Goal: Download file/media

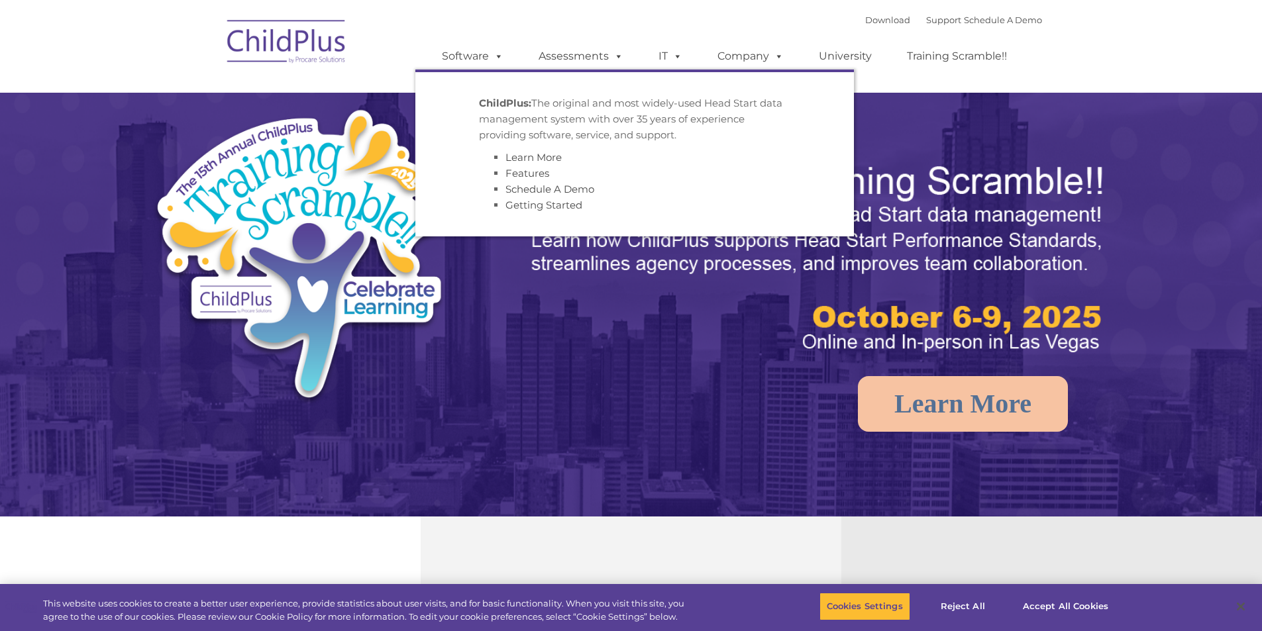
select select "MEDIUM"
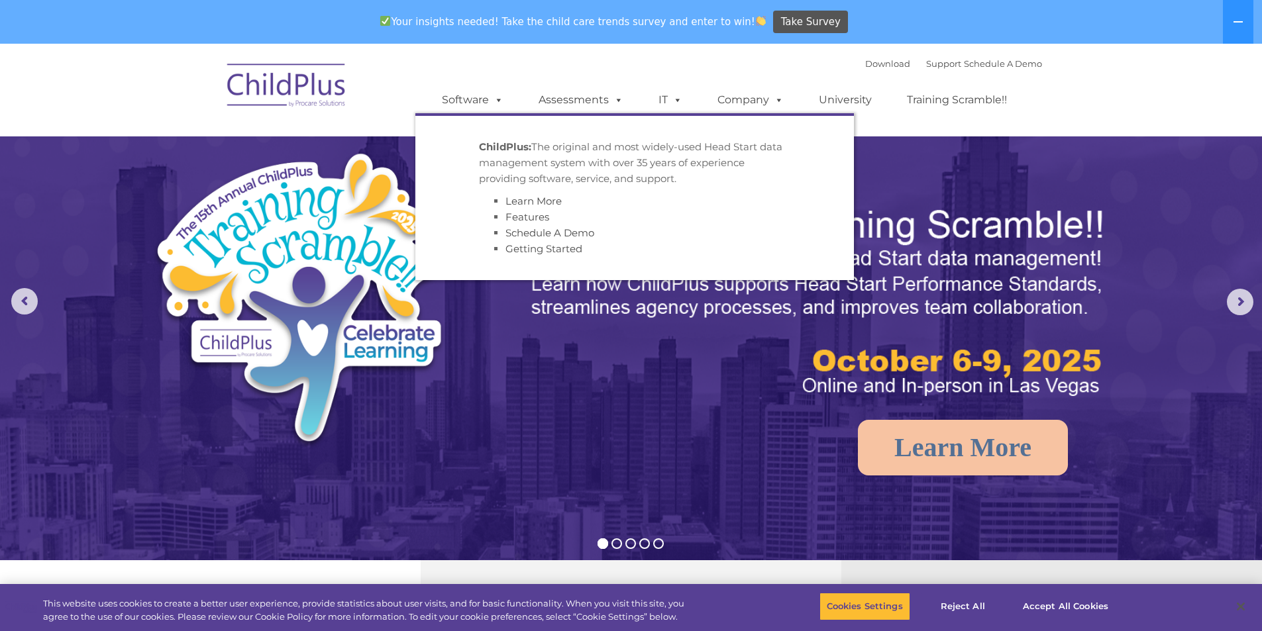
click at [505, 149] on strong "ChildPlus:" at bounding box center [505, 146] width 52 height 13
click at [515, 181] on p "ChildPlus: The original and most widely-used Head Start data management system …" at bounding box center [634, 163] width 311 height 48
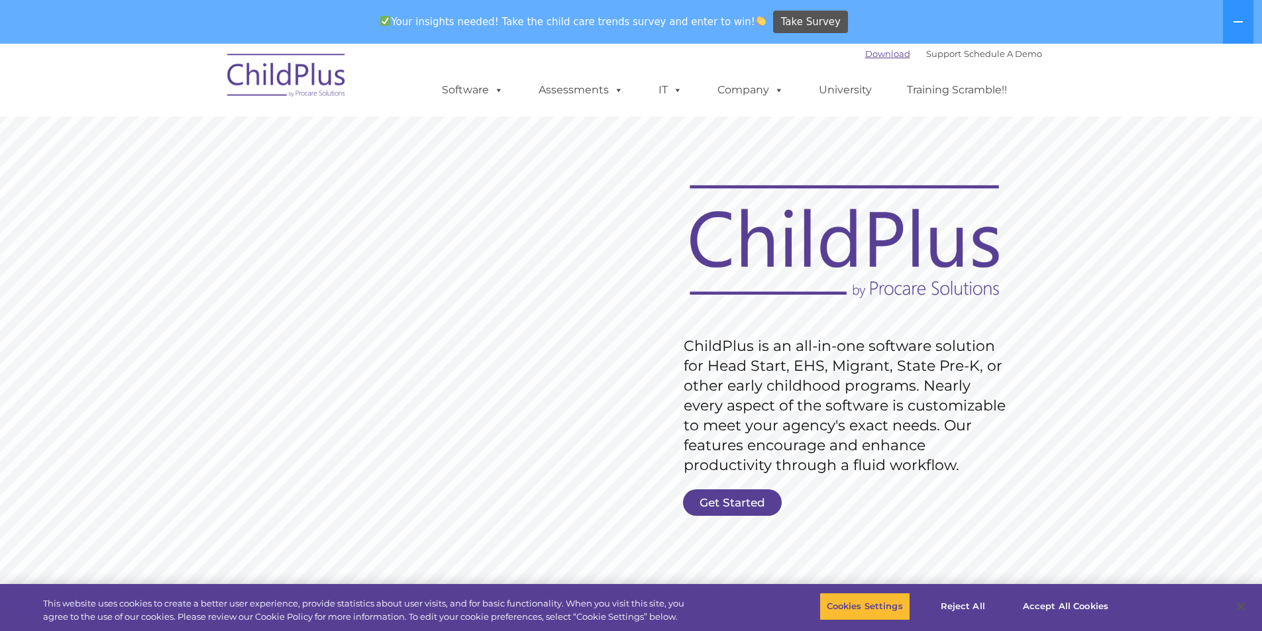
click at [874, 54] on link "Download" at bounding box center [887, 53] width 45 height 11
